Goal: Information Seeking & Learning: Learn about a topic

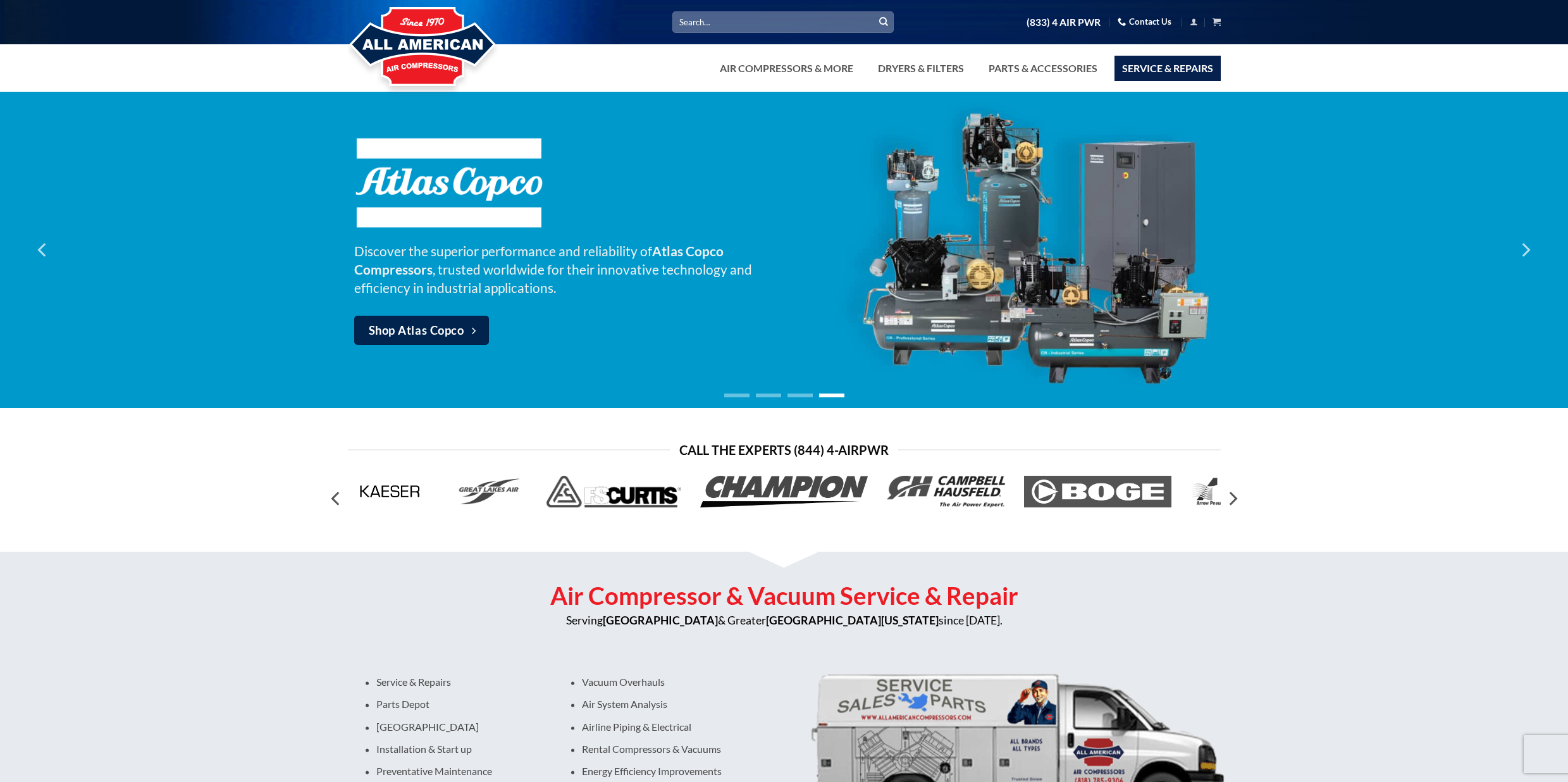
click at [1190, 67] on link "Service & Repairs" at bounding box center [1167, 68] width 106 height 25
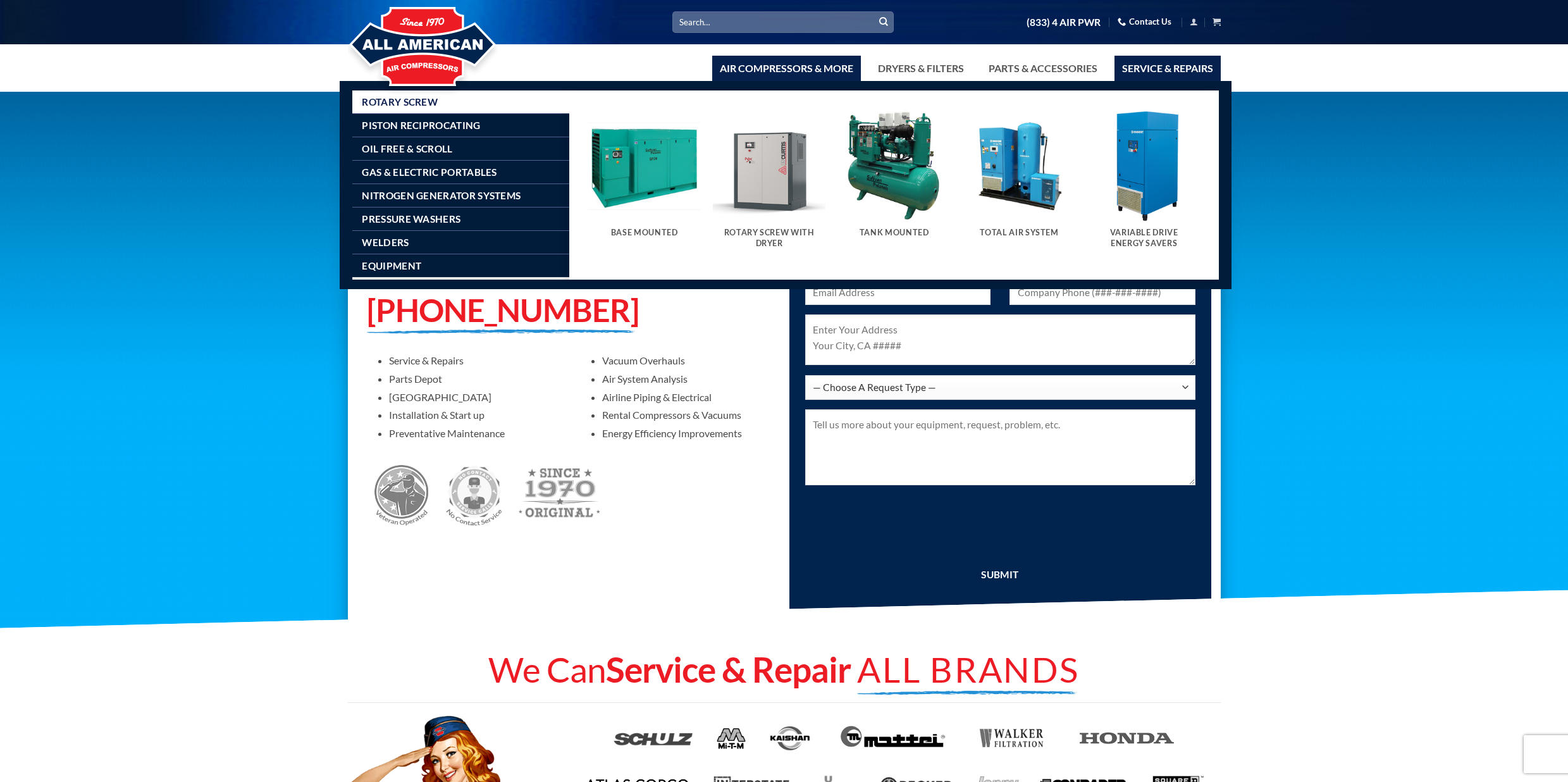
click at [797, 67] on link "Air Compressors & More" at bounding box center [787, 68] width 149 height 25
click at [421, 101] on span "Rotary Screw" at bounding box center [400, 101] width 76 height 10
click at [666, 181] on img "Visit product category Base Mounted" at bounding box center [644, 166] width 112 height 112
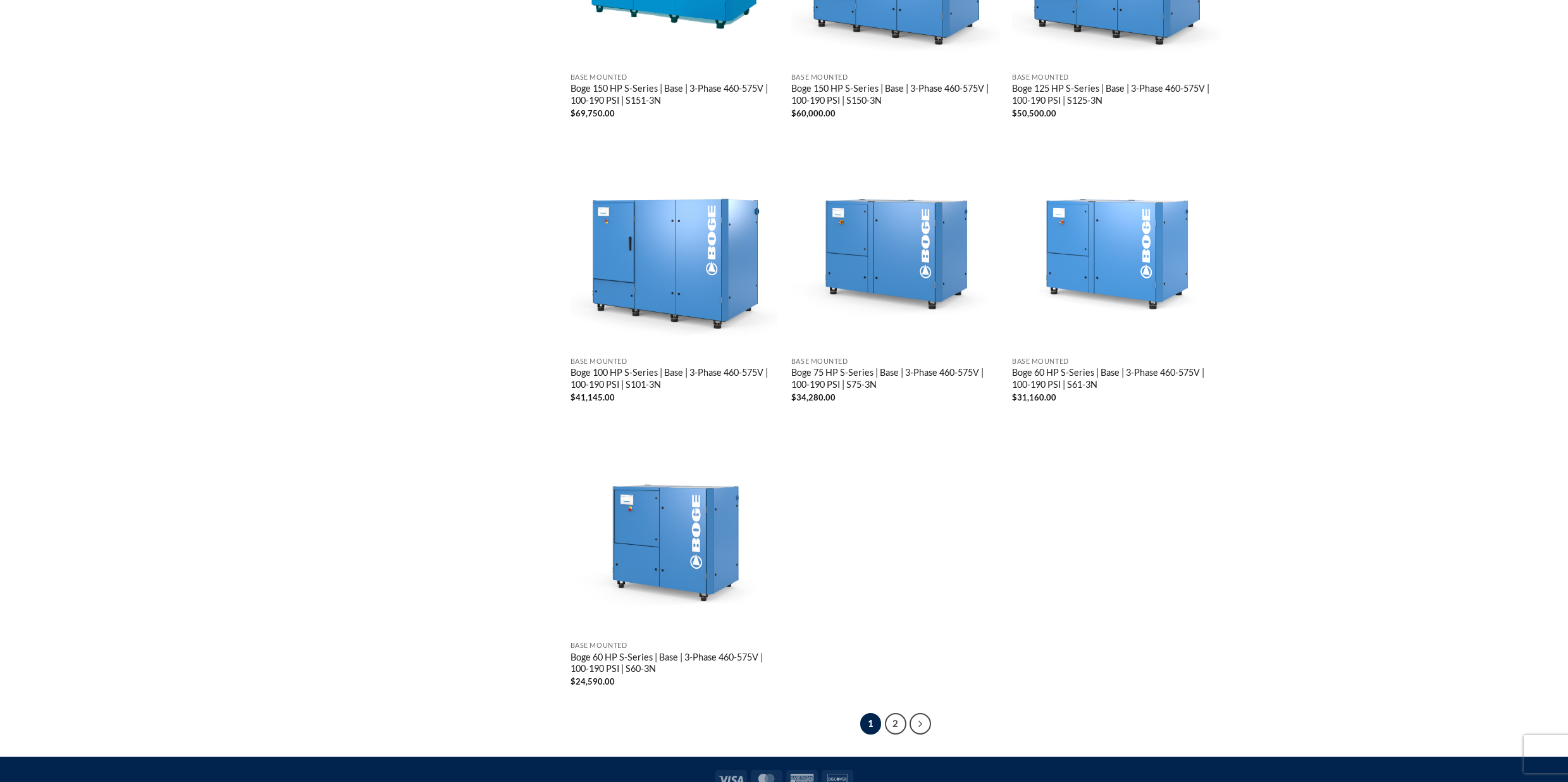
scroll to position [2200, 0]
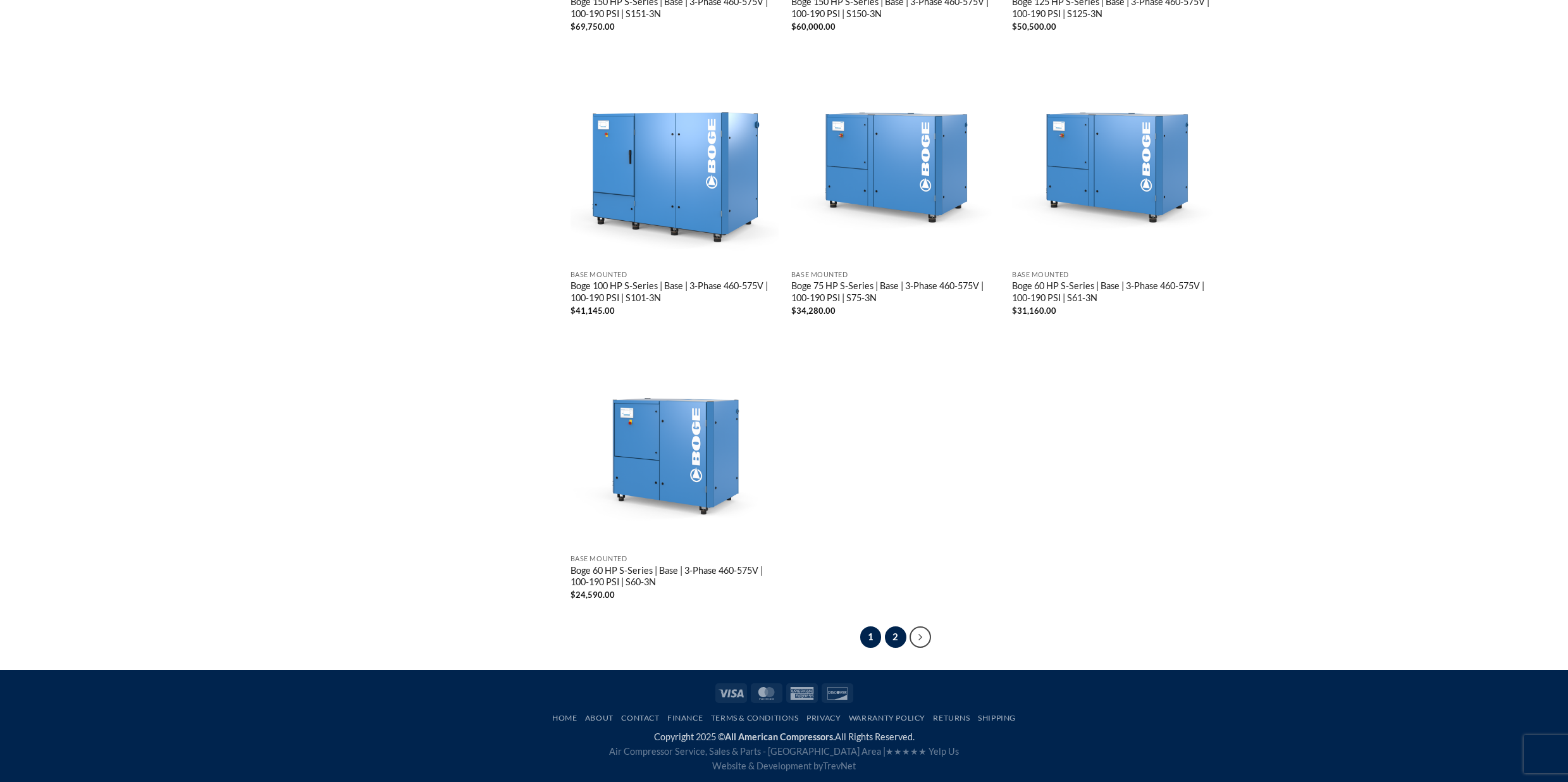
click at [904, 637] on link "2" at bounding box center [895, 637] width 22 height 22
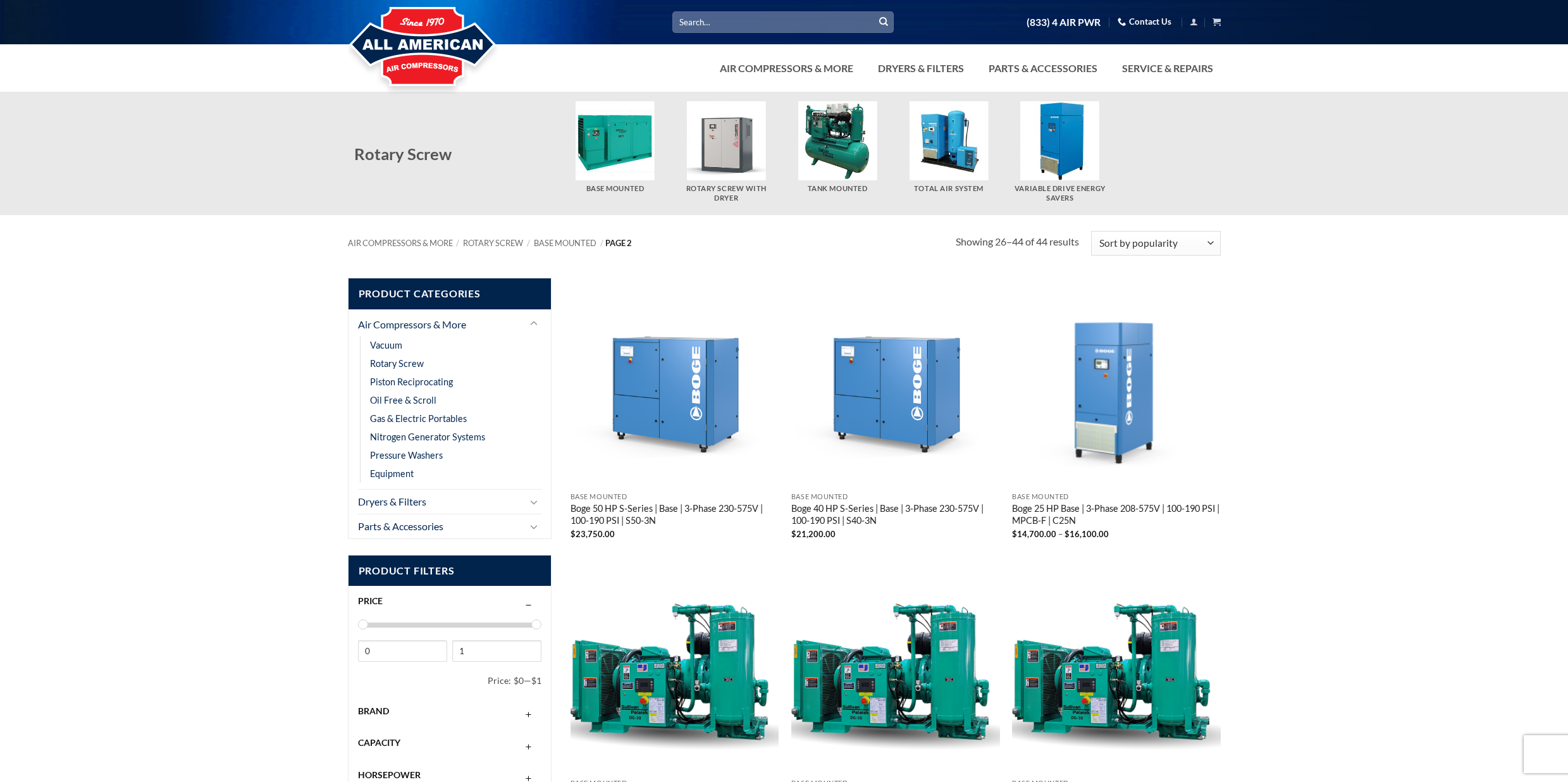
click at [740, 158] on img "Visit product category Rotary Screw With Dryer" at bounding box center [726, 140] width 79 height 79
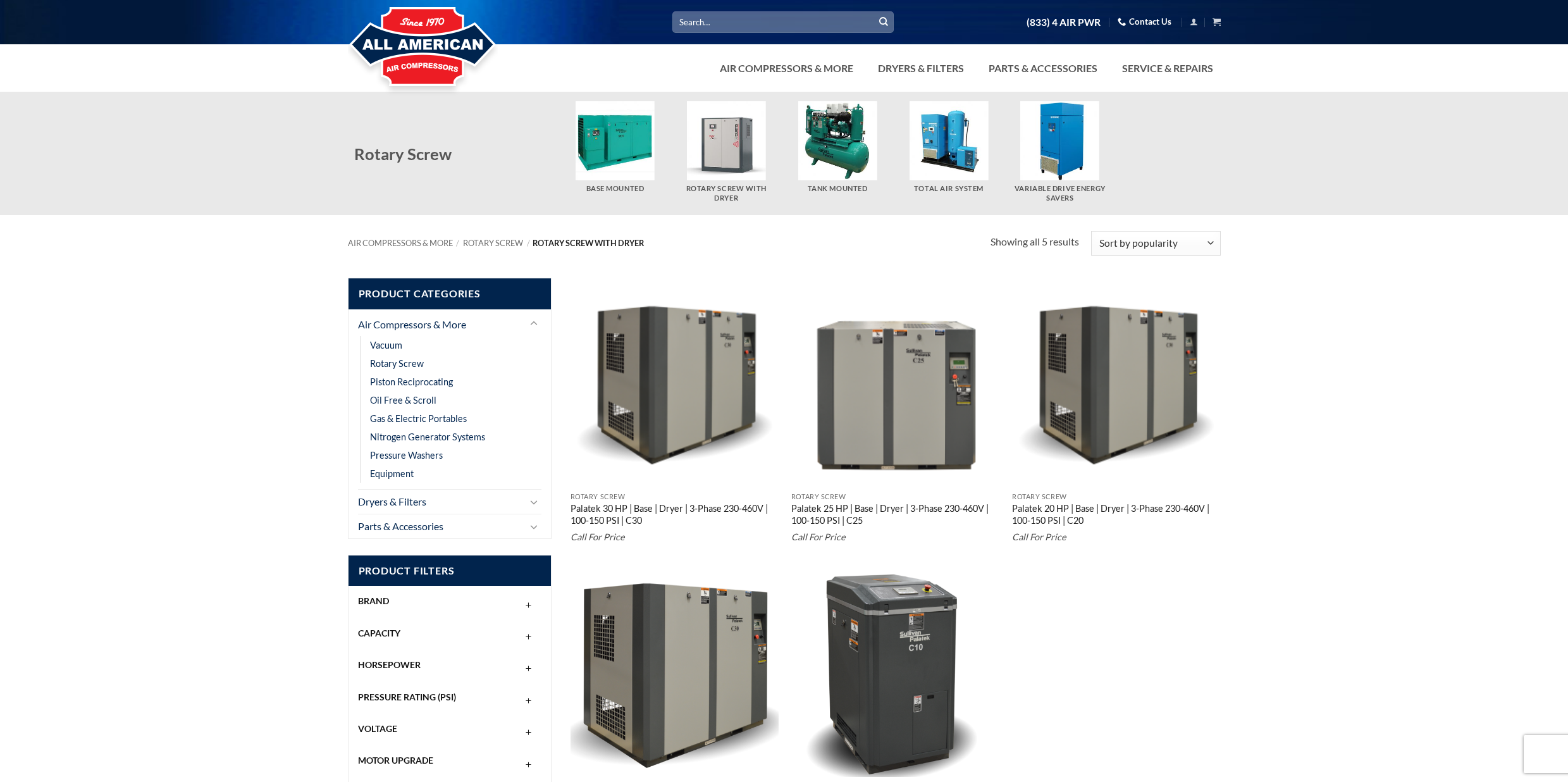
click at [838, 154] on img "Visit product category Tank Mounted" at bounding box center [837, 140] width 79 height 79
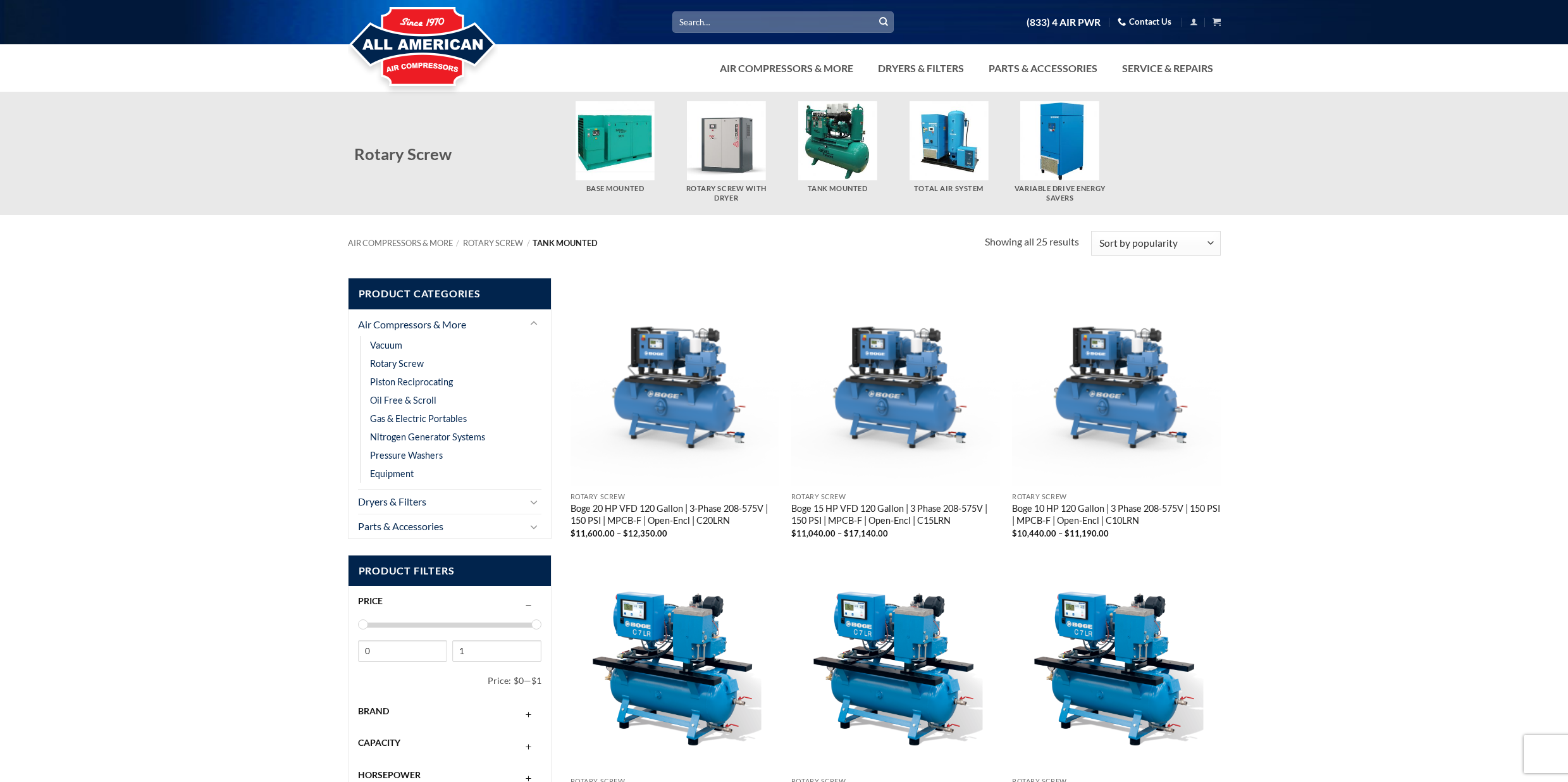
click at [933, 142] on img "Visit product category Total Air System" at bounding box center [948, 140] width 79 height 79
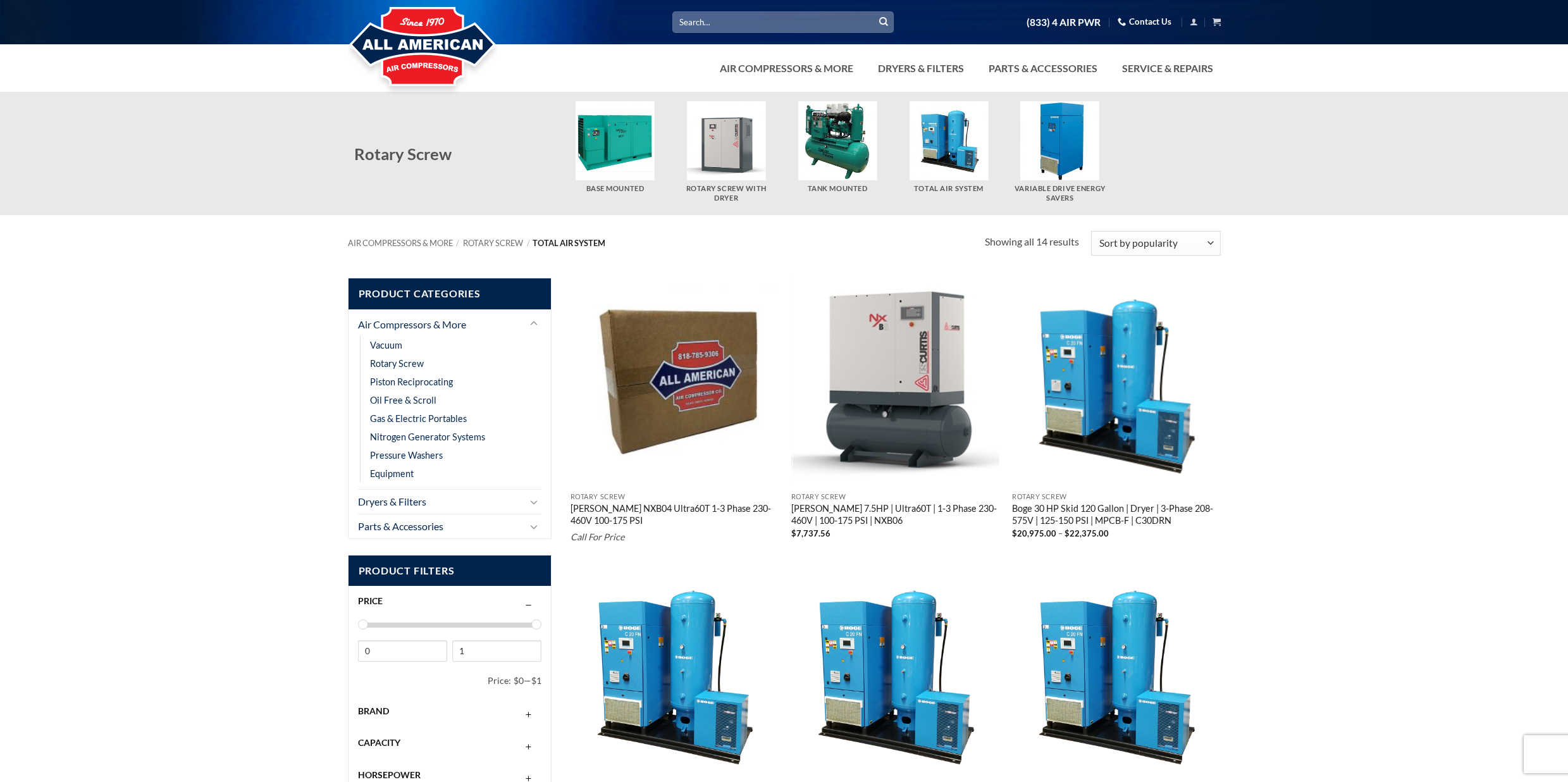
click at [1054, 141] on img "Visit product category Variable Drive Energy Savers" at bounding box center [1060, 140] width 79 height 79
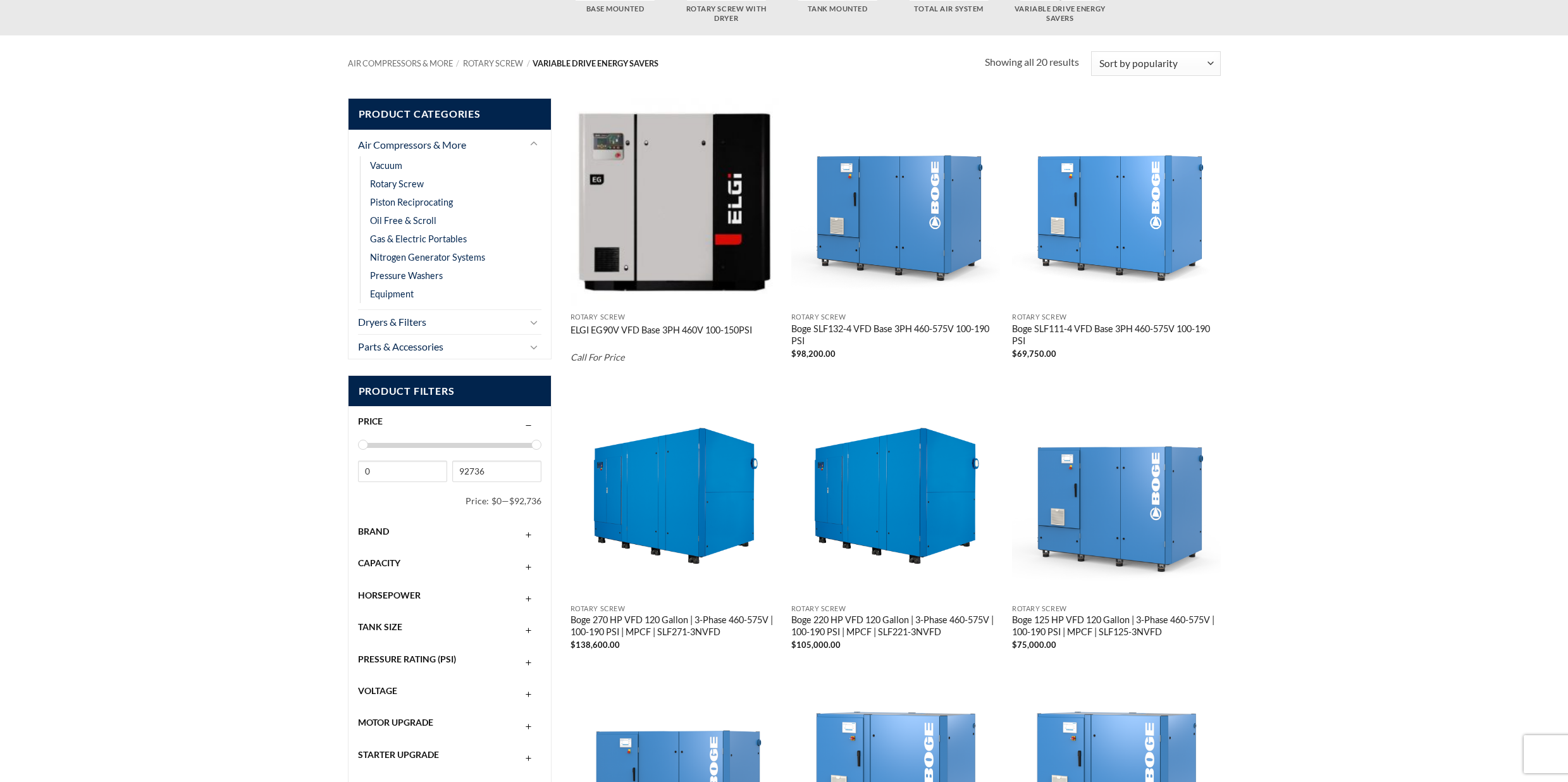
scroll to position [58, 0]
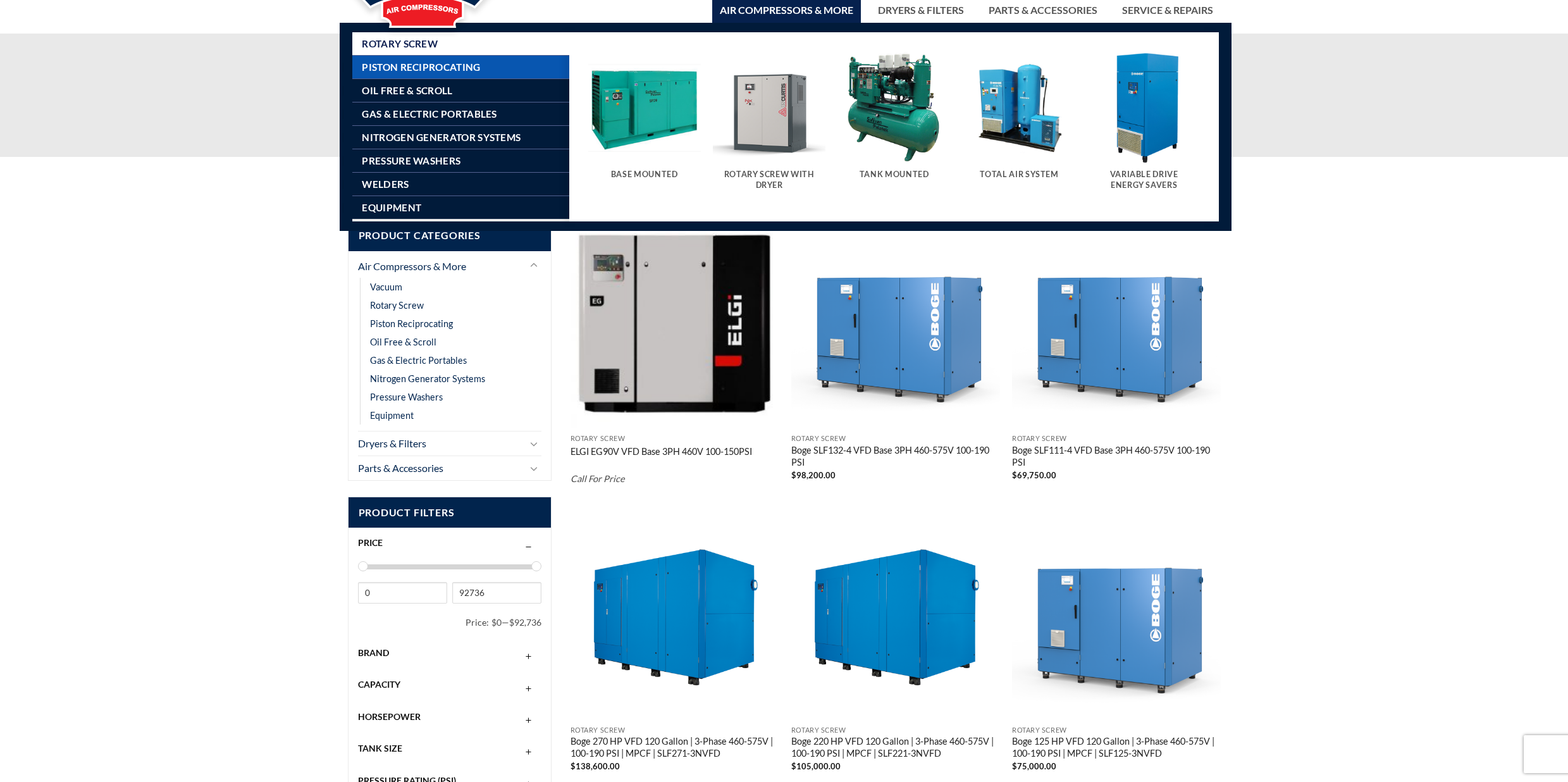
click at [452, 66] on span "Piston Reciprocating" at bounding box center [421, 66] width 119 height 10
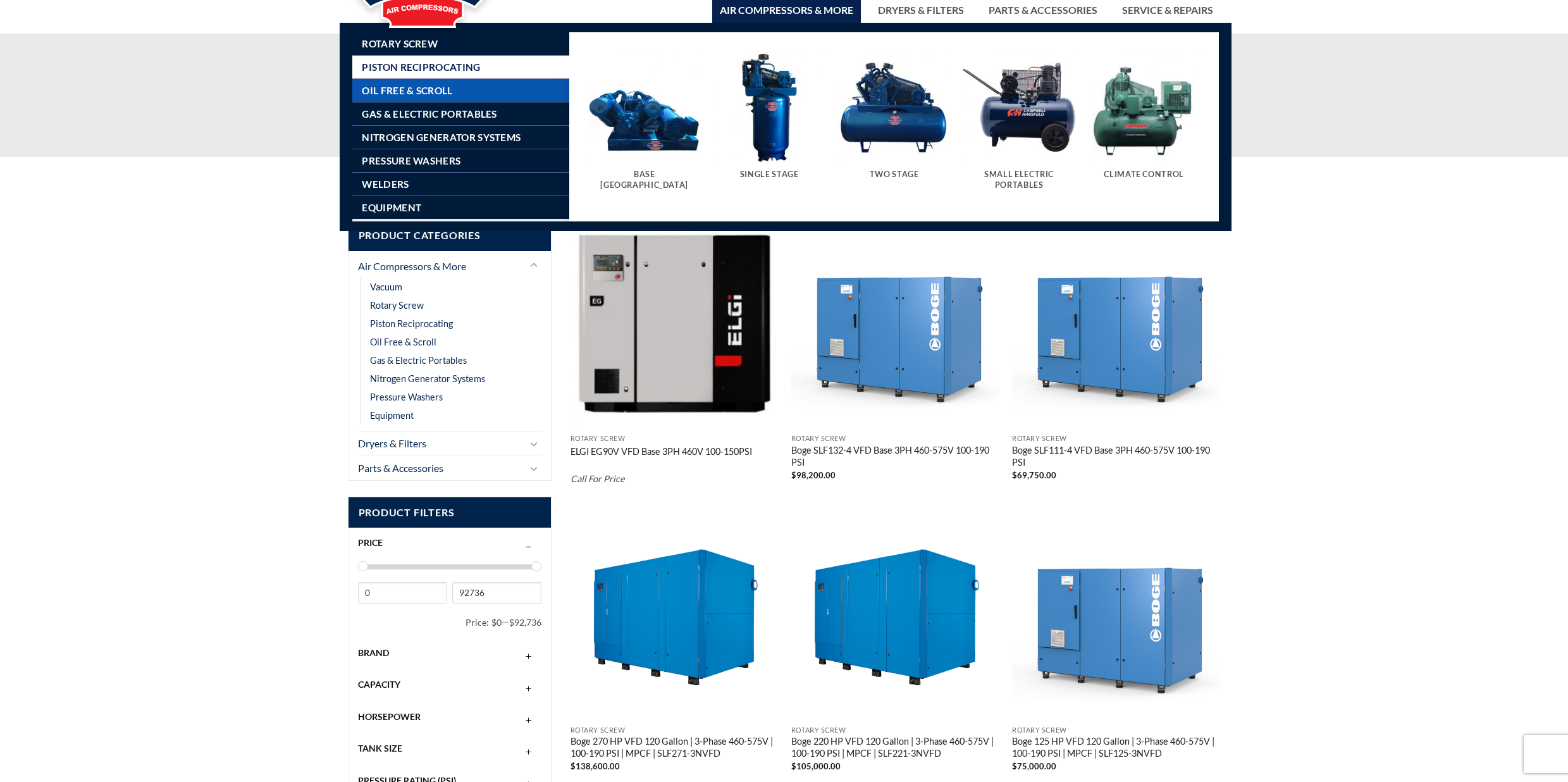
click at [451, 89] on link "Oil Free & Scroll" at bounding box center [465, 90] width 208 height 23
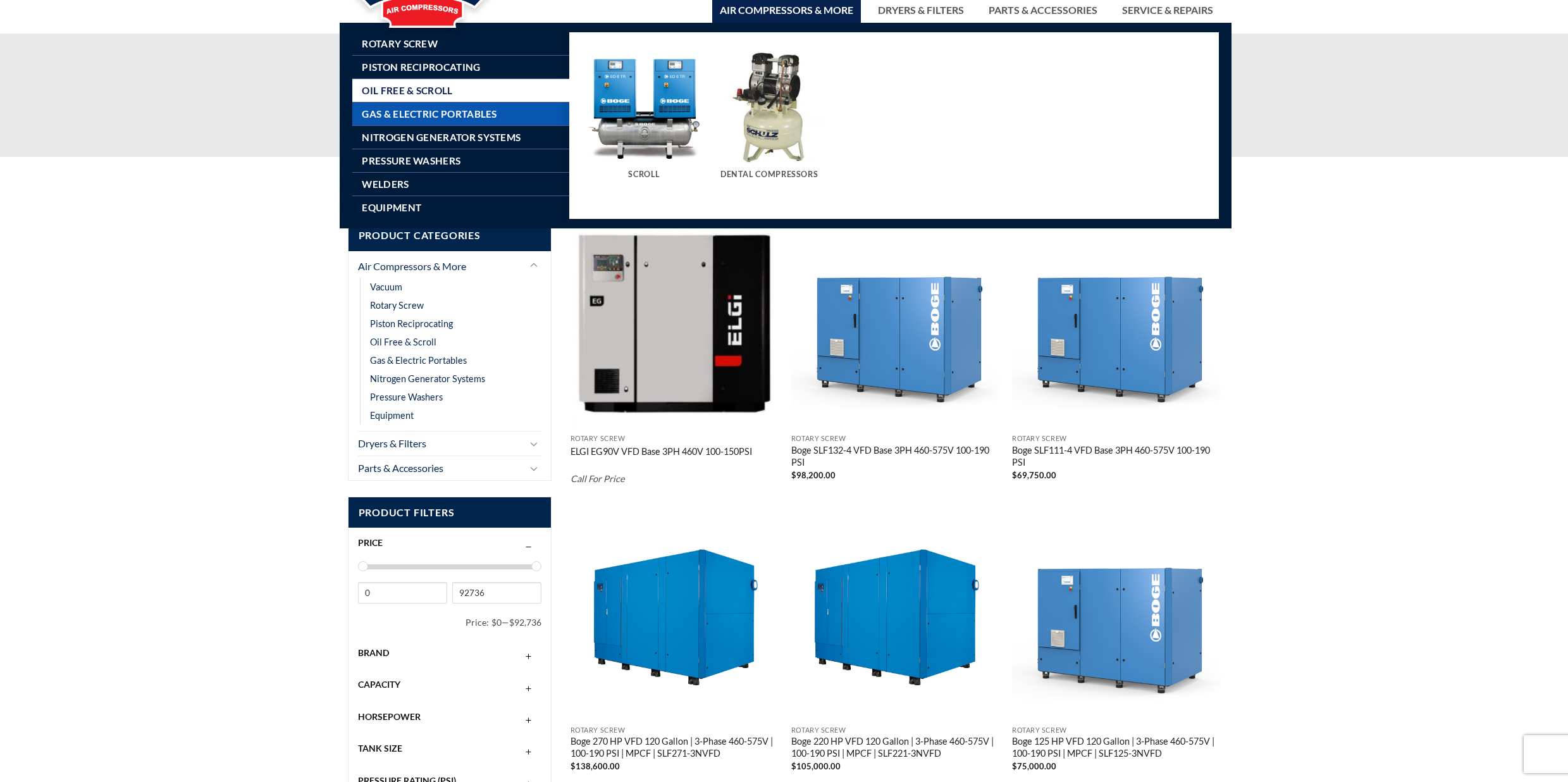
click at [449, 114] on span "Gas & Electric Portables" at bounding box center [429, 113] width 135 height 10
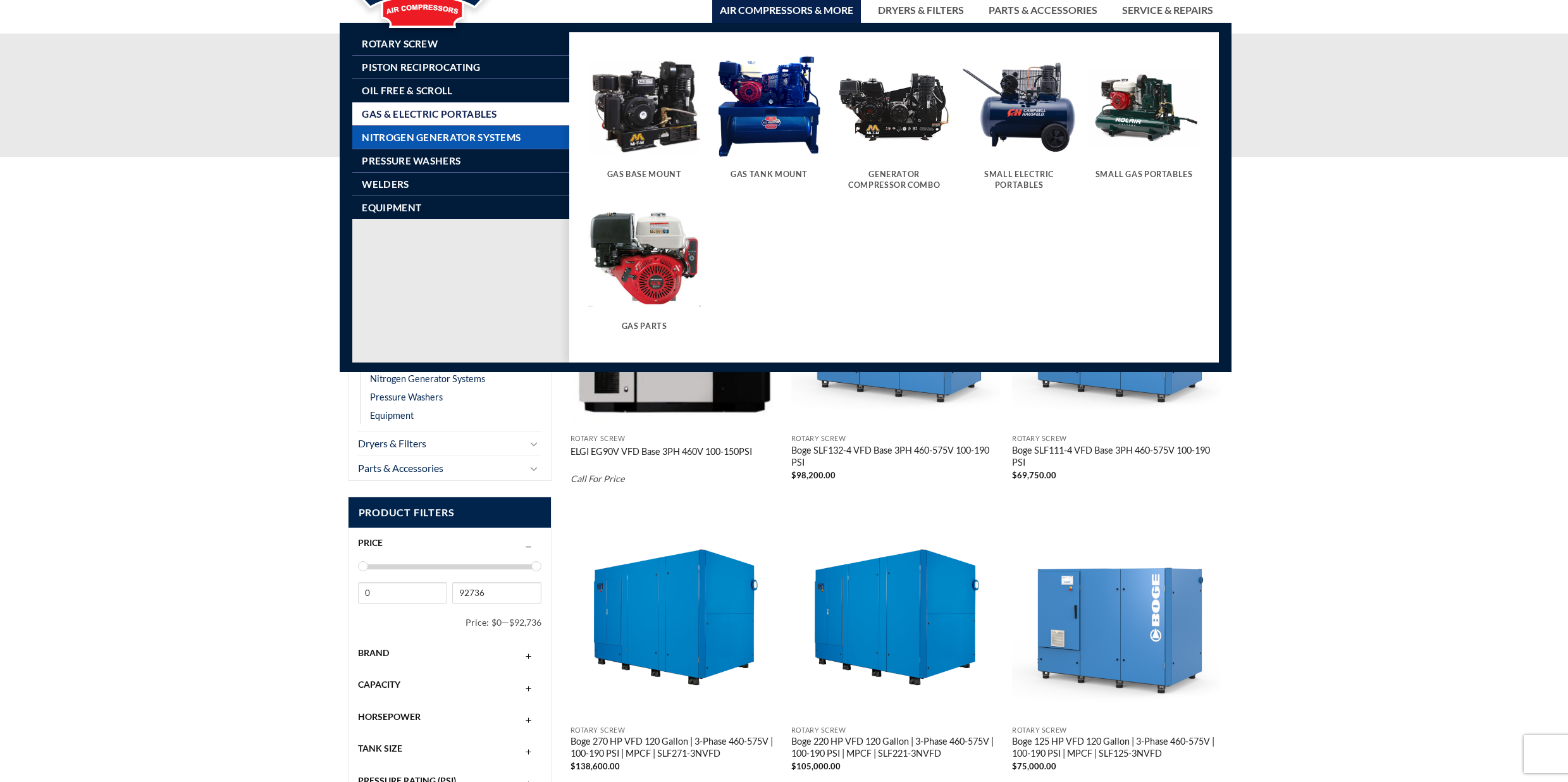
click at [460, 140] on span "Nitrogen Generator Systems" at bounding box center [440, 137] width 159 height 10
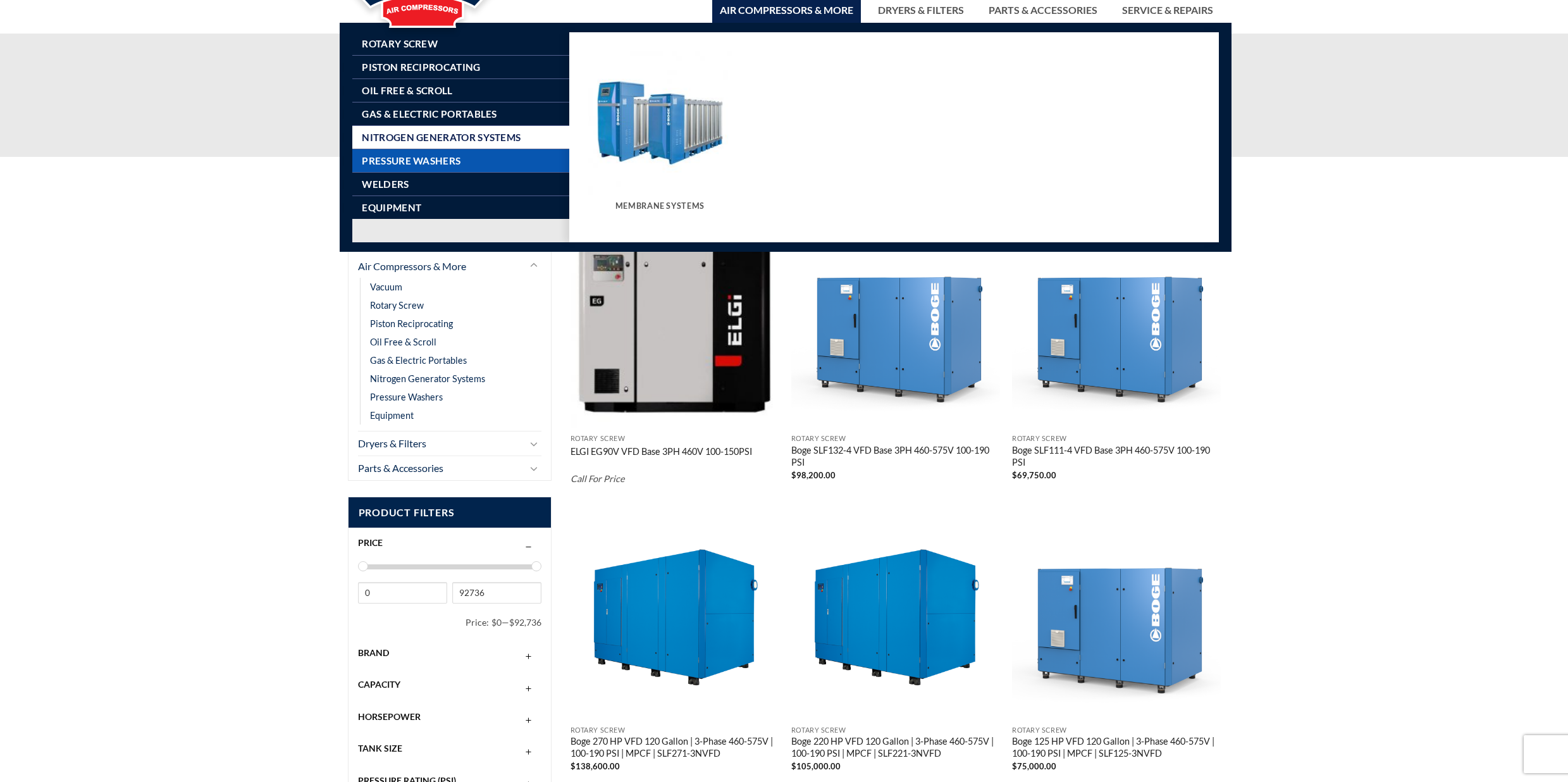
click at [460, 154] on link "Pressure Washers" at bounding box center [465, 160] width 208 height 23
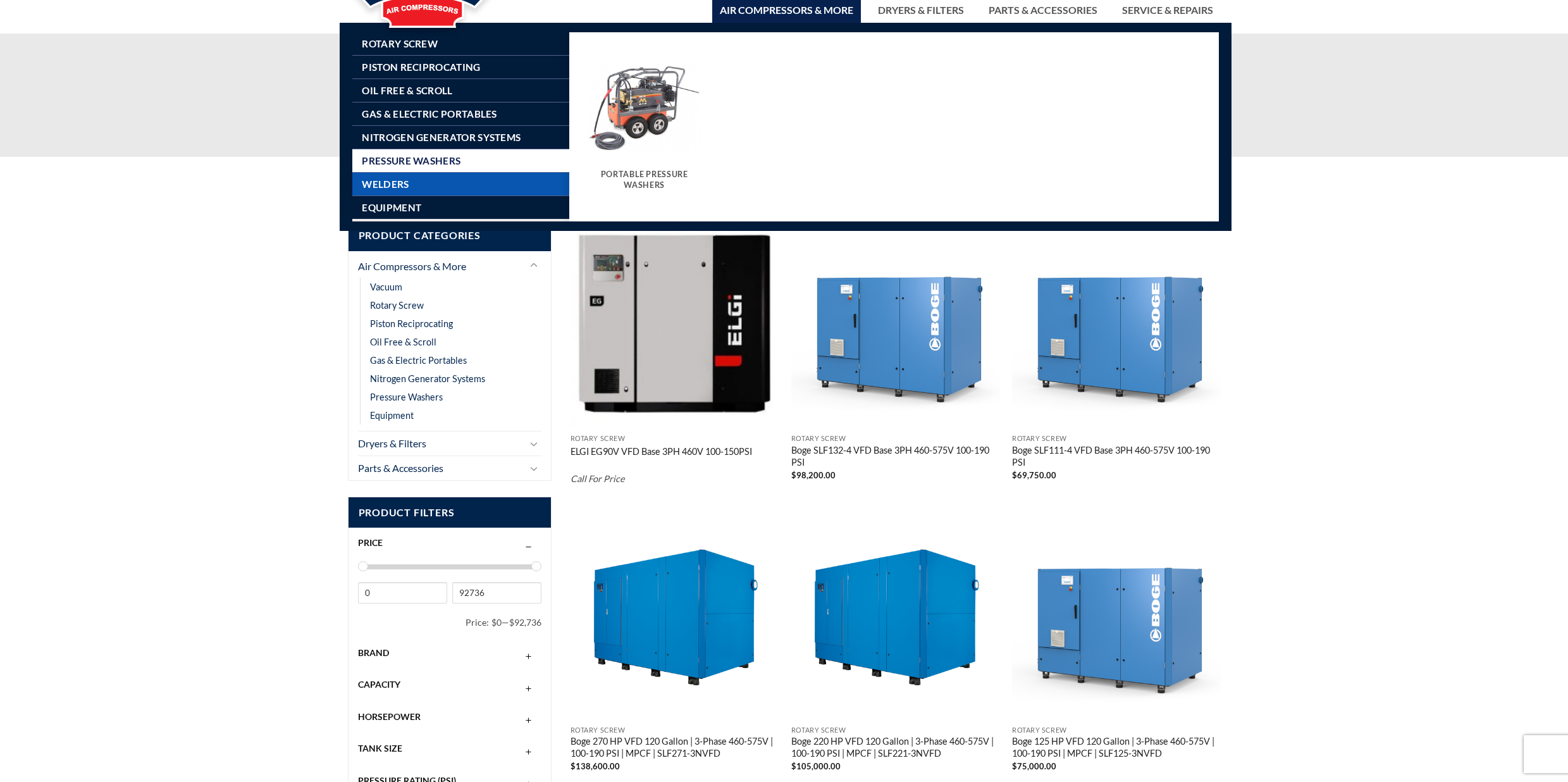
click at [464, 176] on link "Welders" at bounding box center [465, 184] width 208 height 23
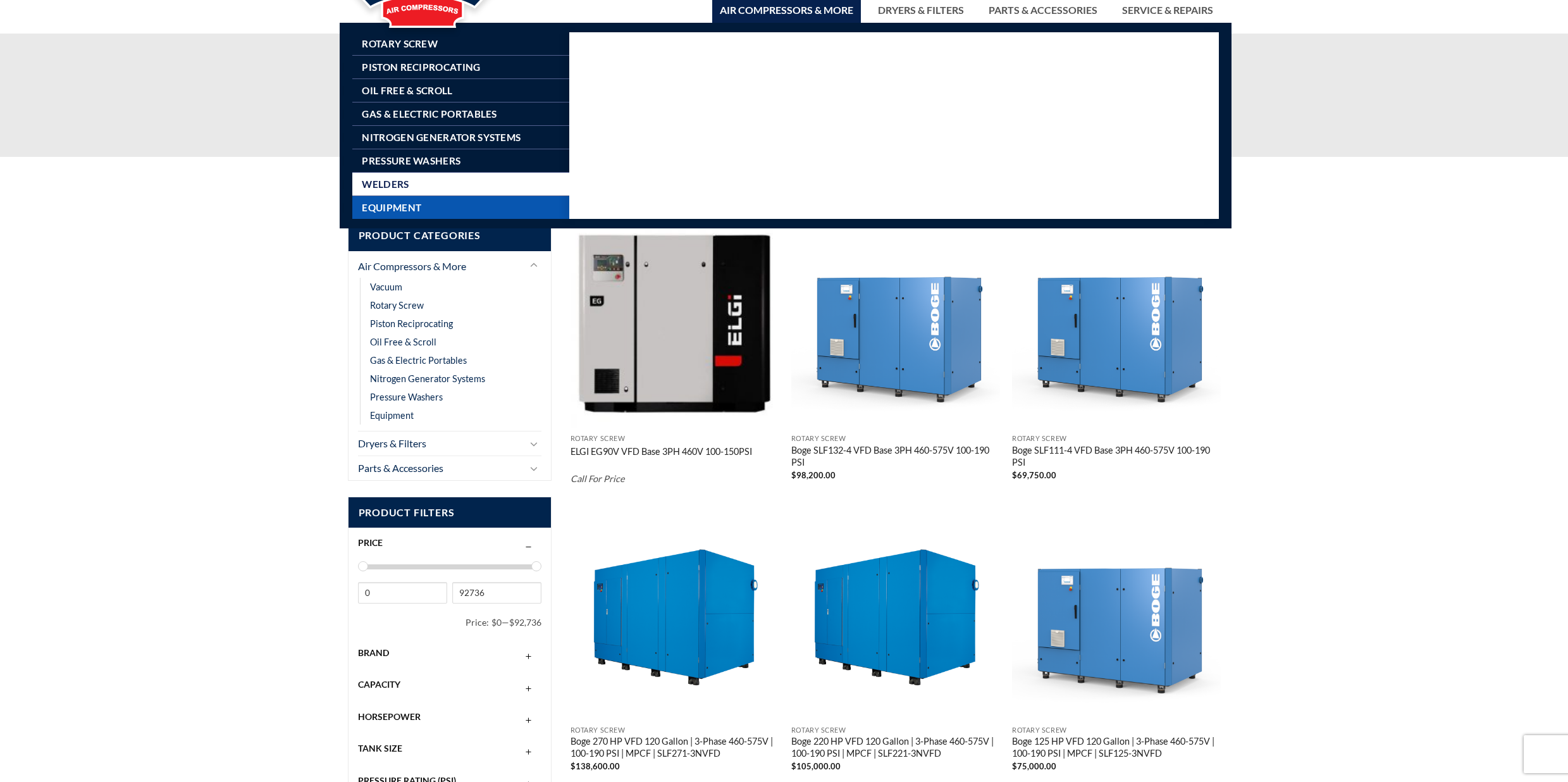
click at [468, 211] on link "Equipment" at bounding box center [465, 207] width 208 height 23
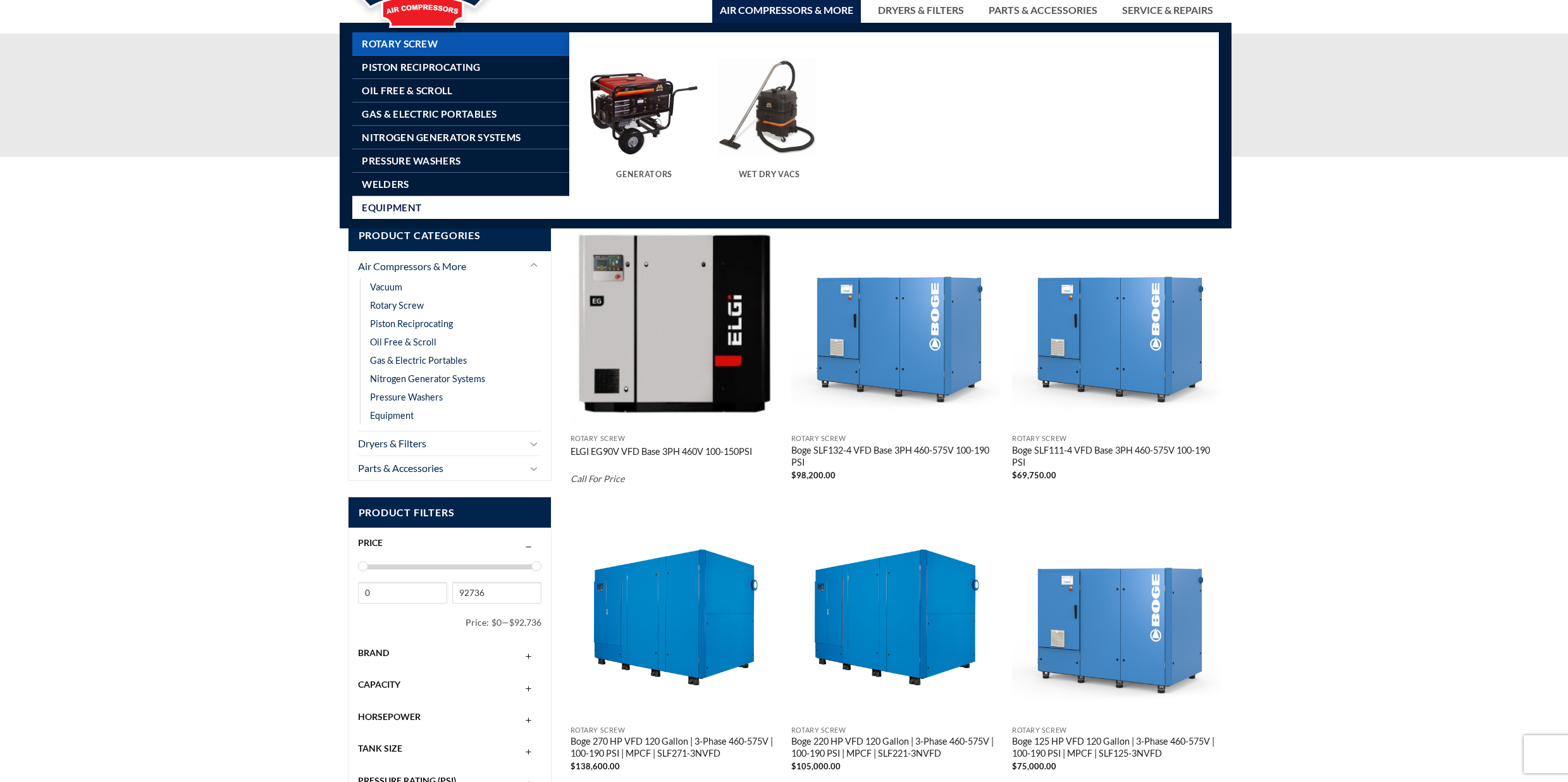
click at [471, 49] on link "Rotary Screw" at bounding box center [465, 43] width 208 height 23
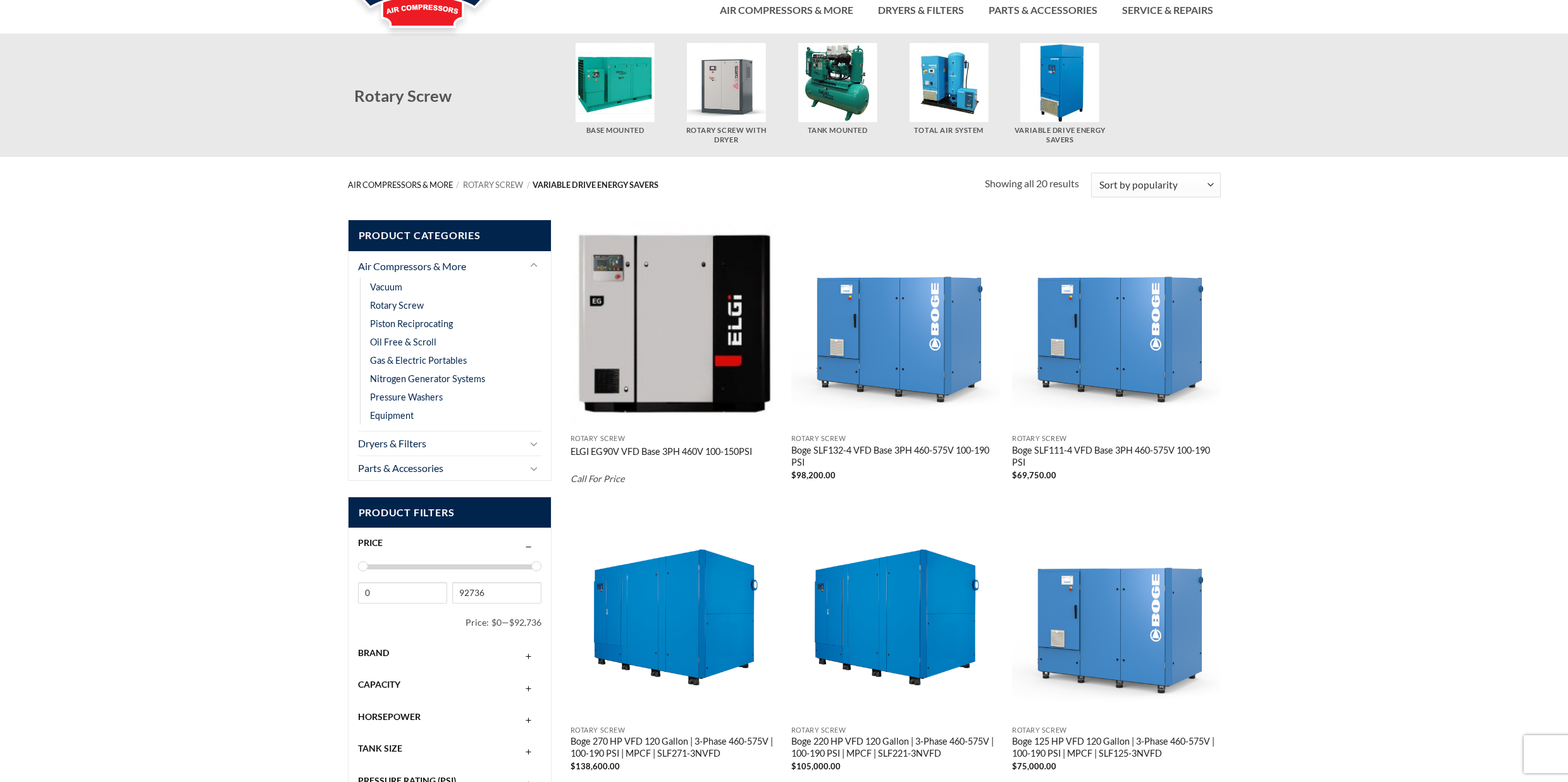
click at [420, 184] on link "Air Compressors & More" at bounding box center [401, 184] width 105 height 10
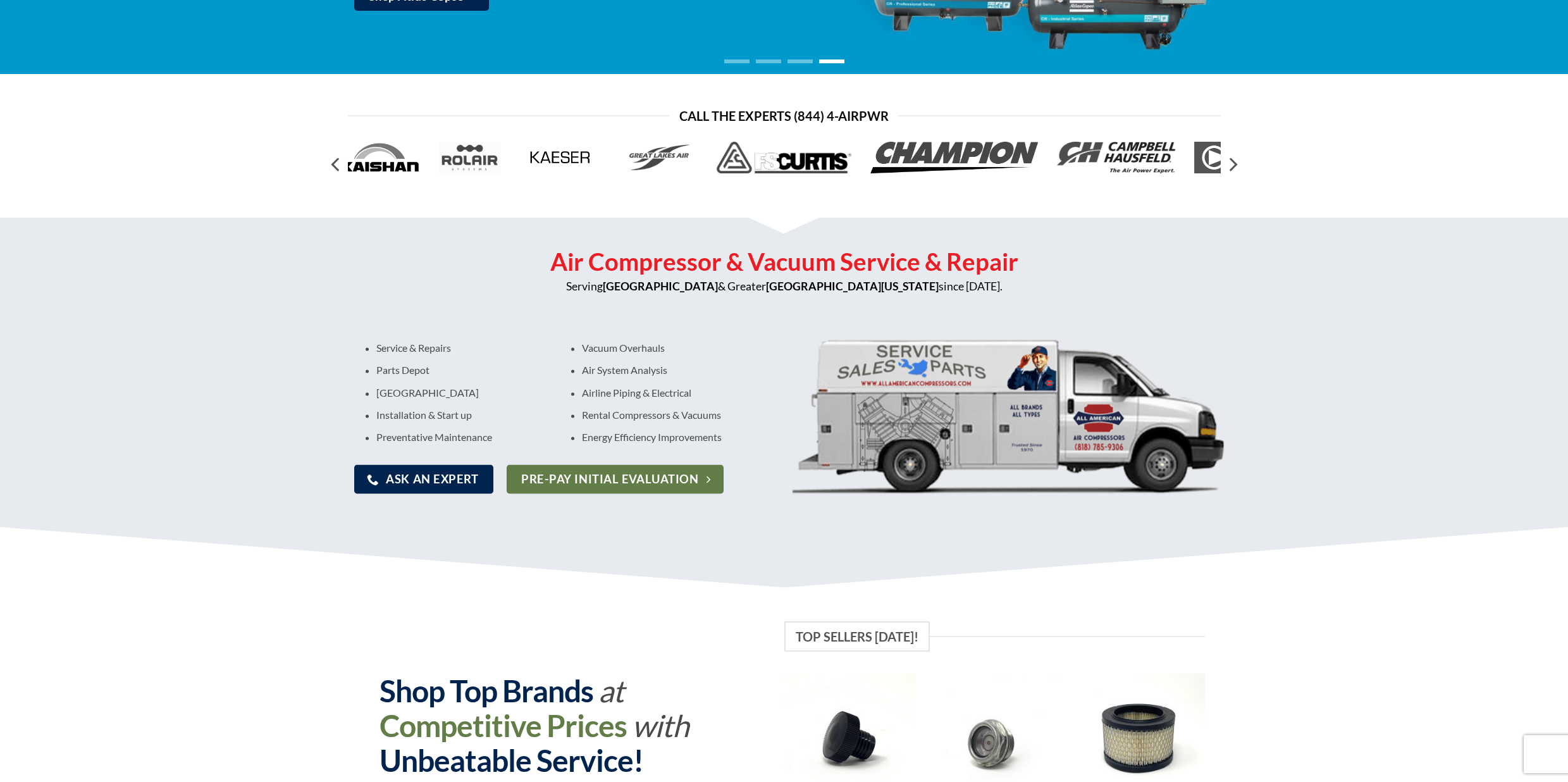
scroll to position [264, 0]
